Goal: Task Accomplishment & Management: Use online tool/utility

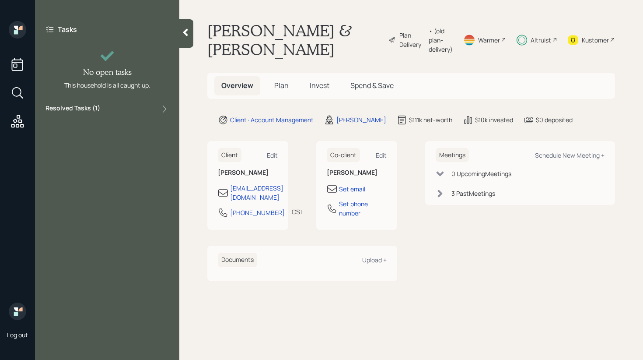
click at [132, 112] on div "Resolved Tasks ( 1 )" at bounding box center [106, 109] width 123 height 10
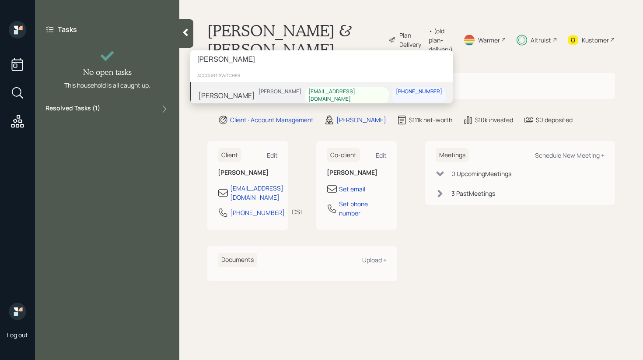
type input "[PERSON_NAME]"
click at [230, 96] on div "[PERSON_NAME]" at bounding box center [226, 95] width 57 height 10
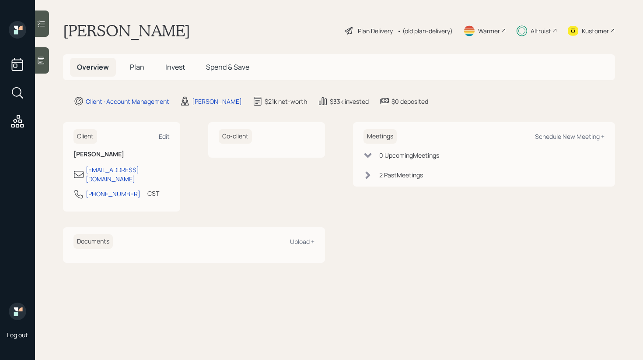
click at [46, 28] on div at bounding box center [42, 23] width 14 height 26
